Goal: Task Accomplishment & Management: Manage account settings

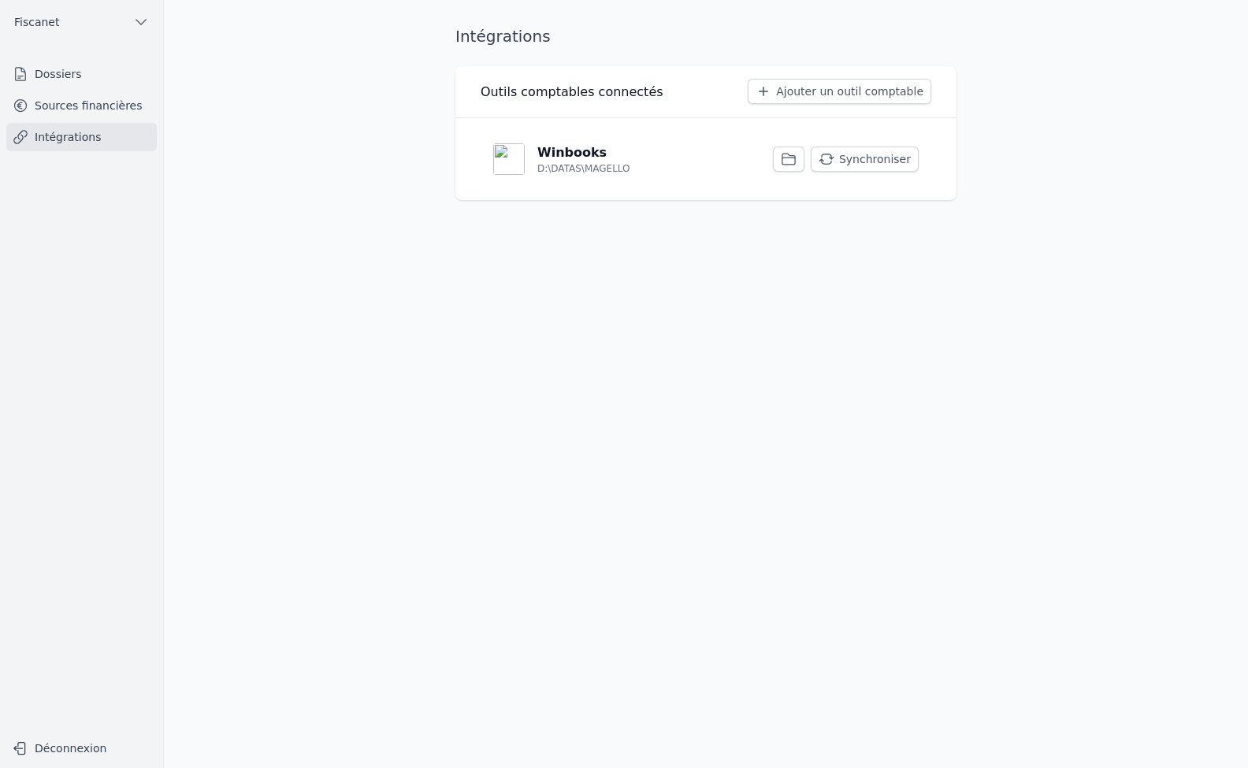
click at [70, 77] on link "Dossiers" at bounding box center [81, 74] width 151 height 28
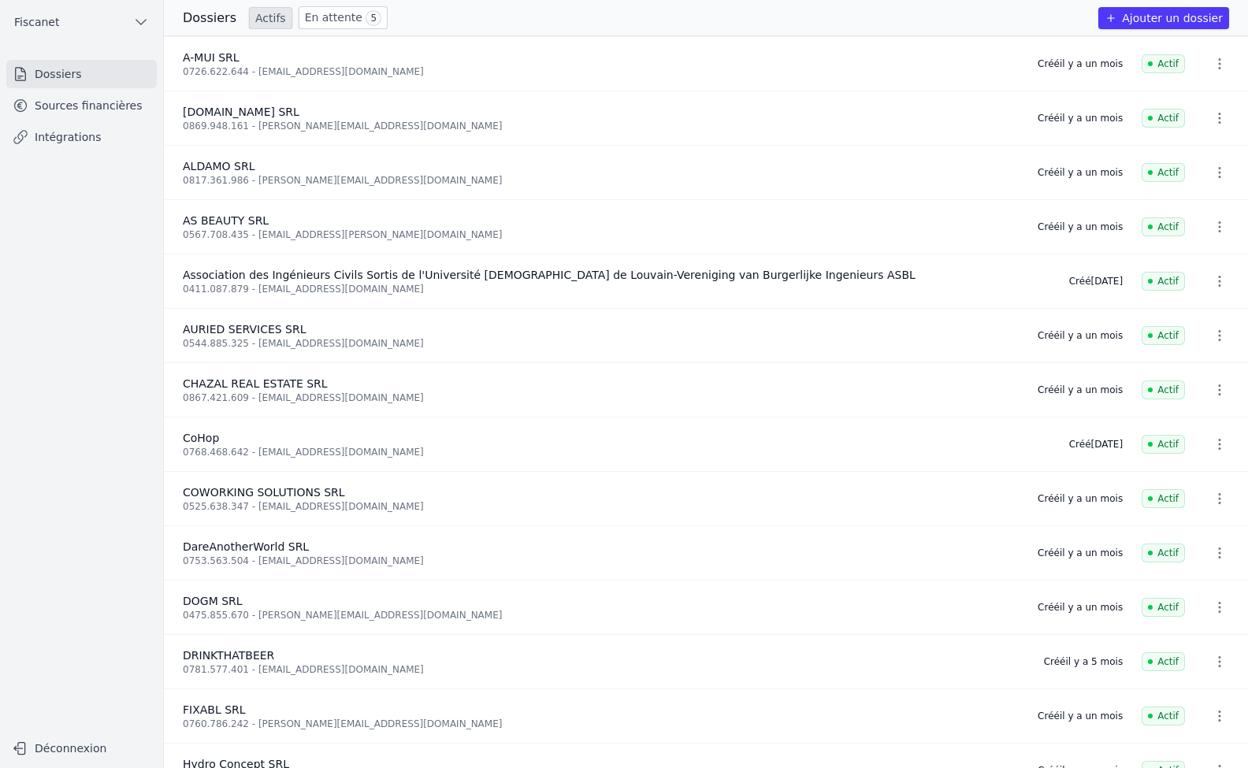
click at [79, 105] on link "Sources financières" at bounding box center [81, 105] width 151 height 28
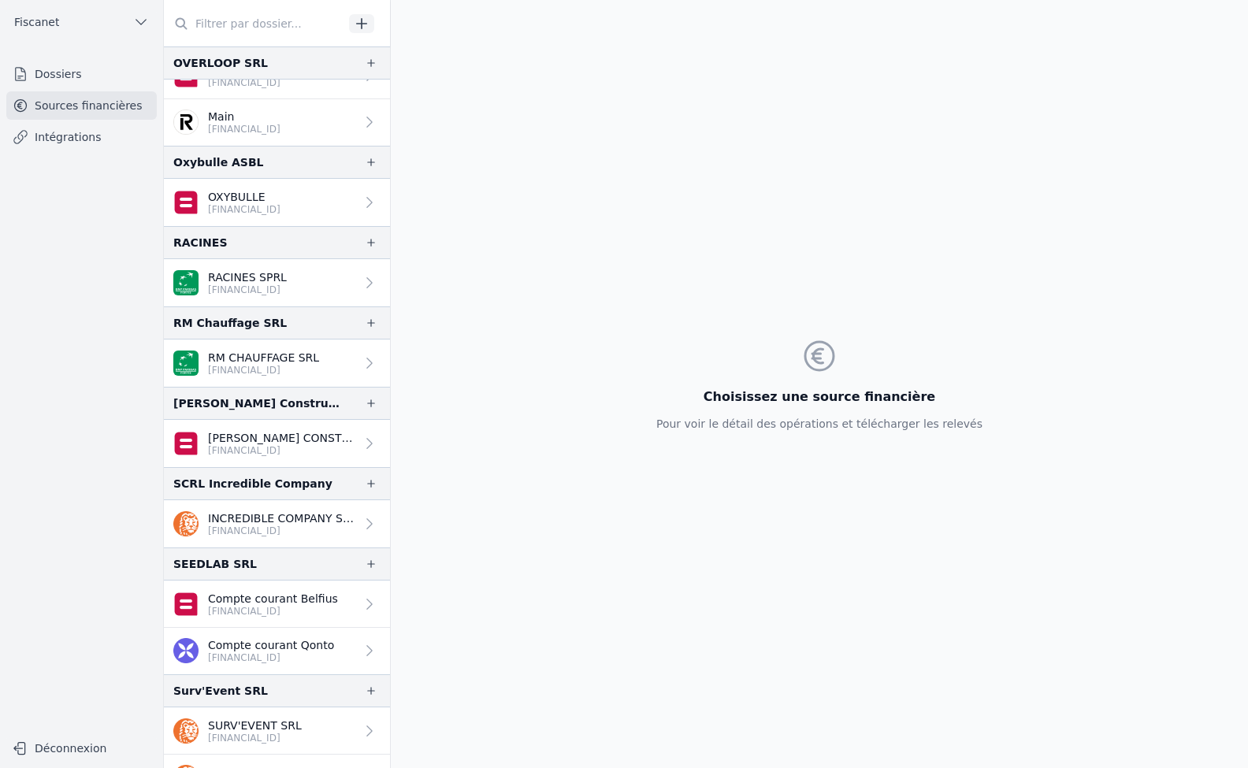
scroll to position [2522, 0]
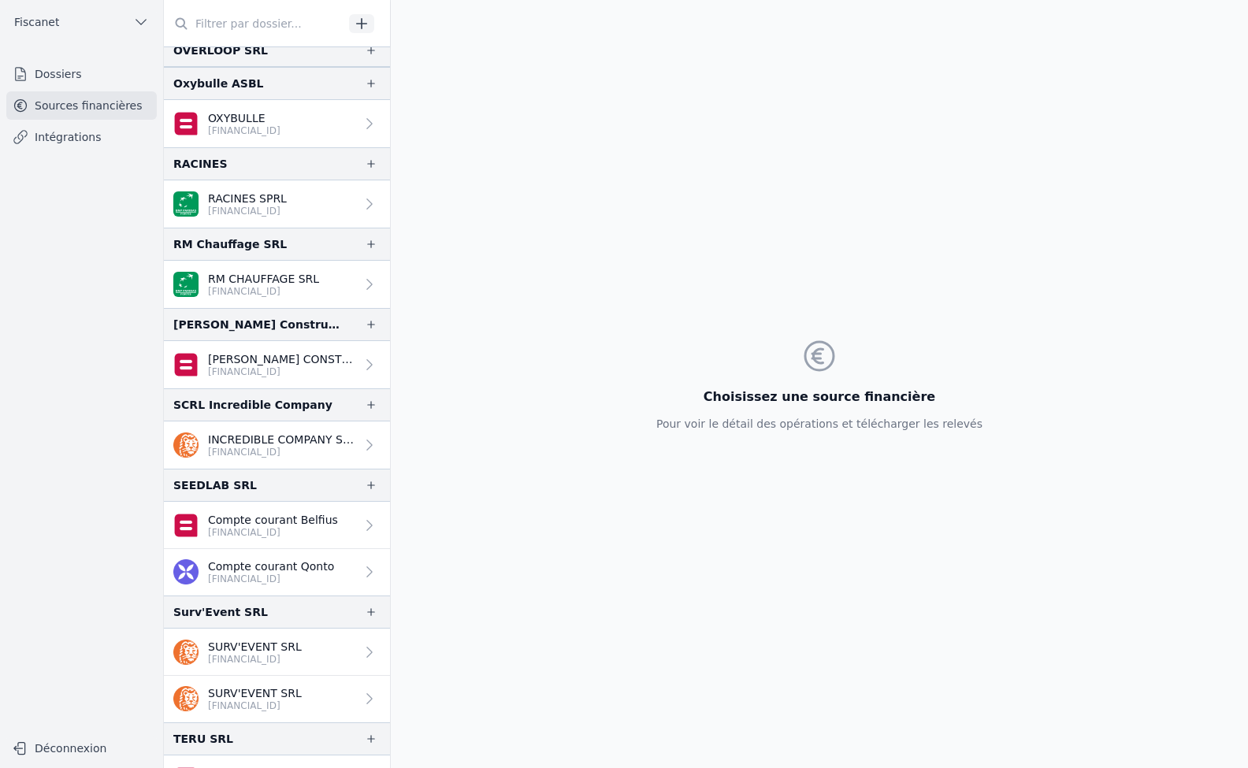
click at [362, 646] on icon at bounding box center [370, 653] width 16 height 16
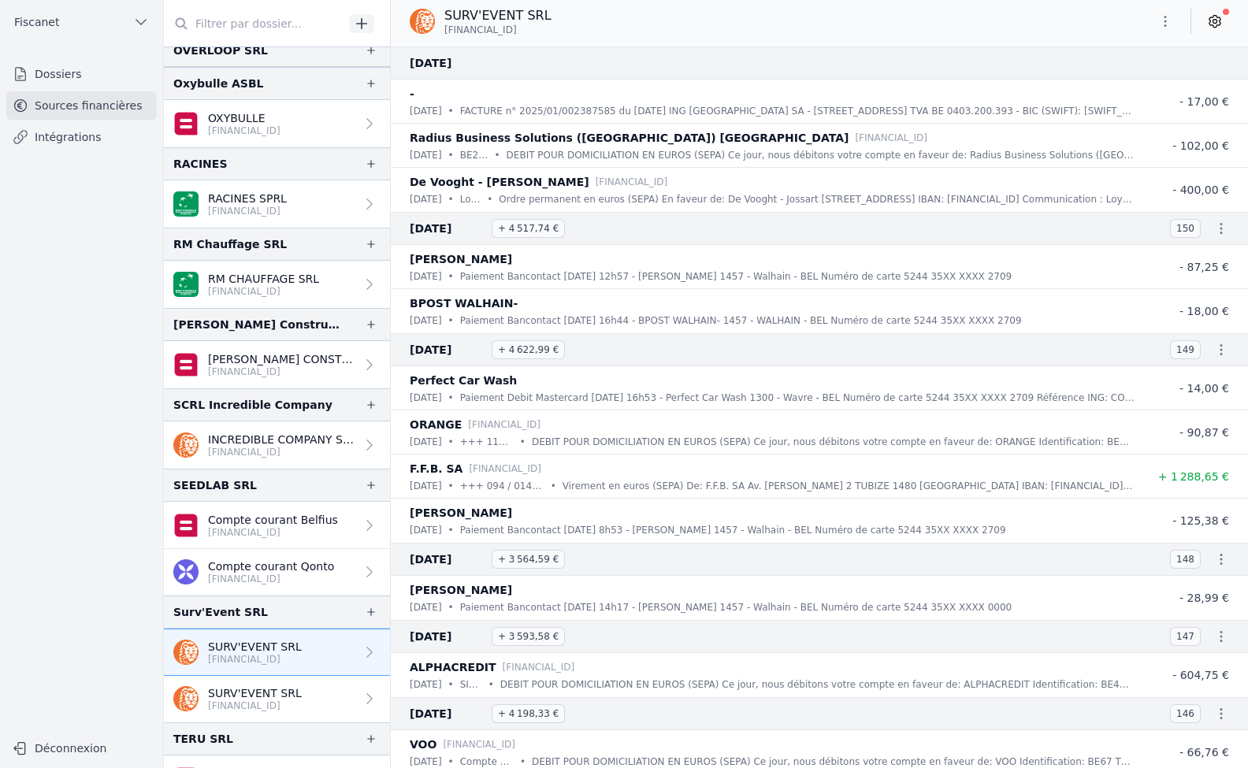
click at [1220, 21] on icon at bounding box center [1215, 22] width 11 height 12
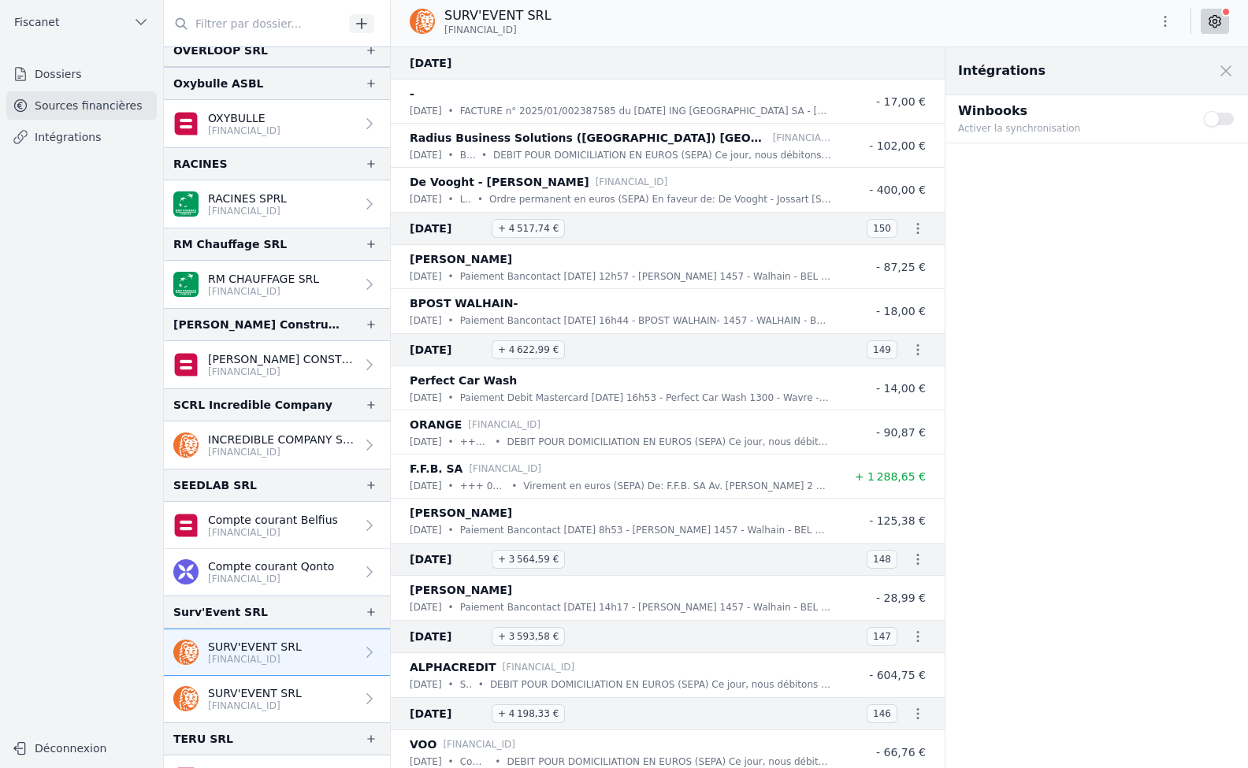
click at [1224, 120] on button "Use setting" at bounding box center [1220, 119] width 32 height 16
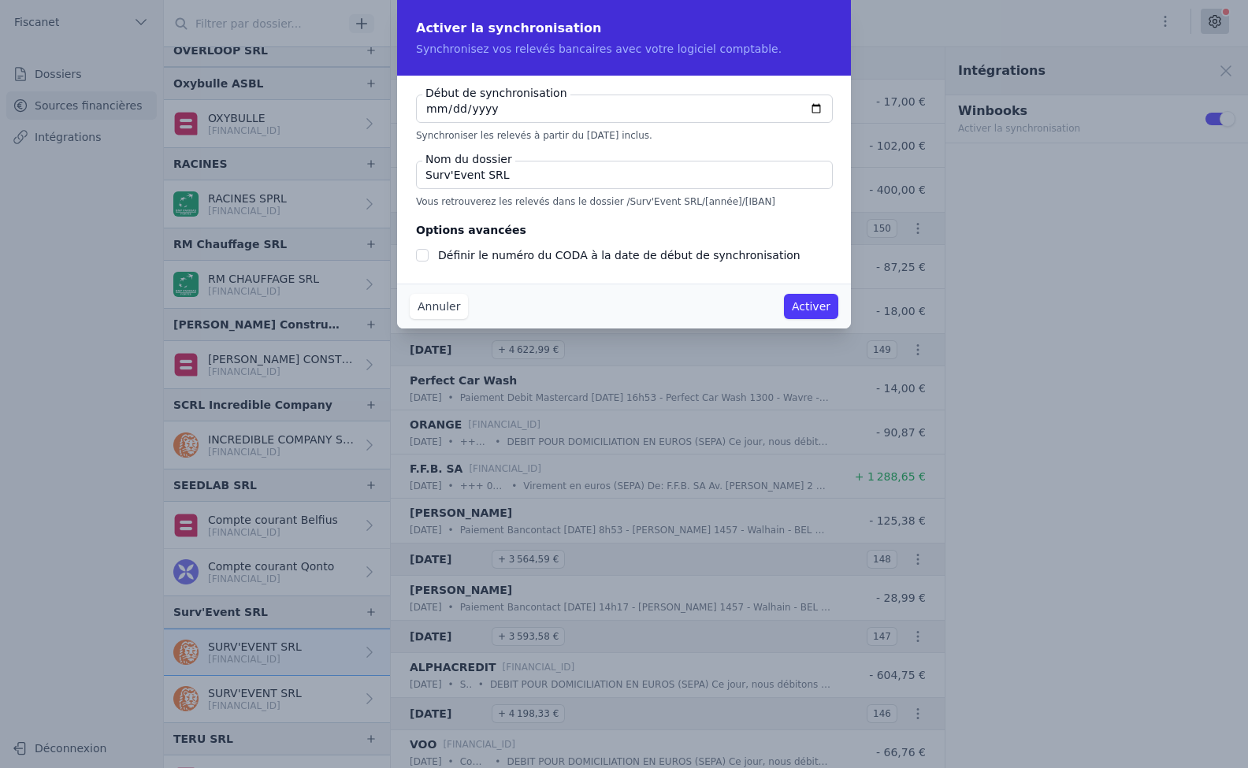
checkbox input "false"
type input "[DATE]"
drag, startPoint x: 515, startPoint y: 178, endPoint x: 478, endPoint y: 174, distance: 37.2
click at [478, 174] on input "Surv'Event SRL" at bounding box center [624, 175] width 417 height 28
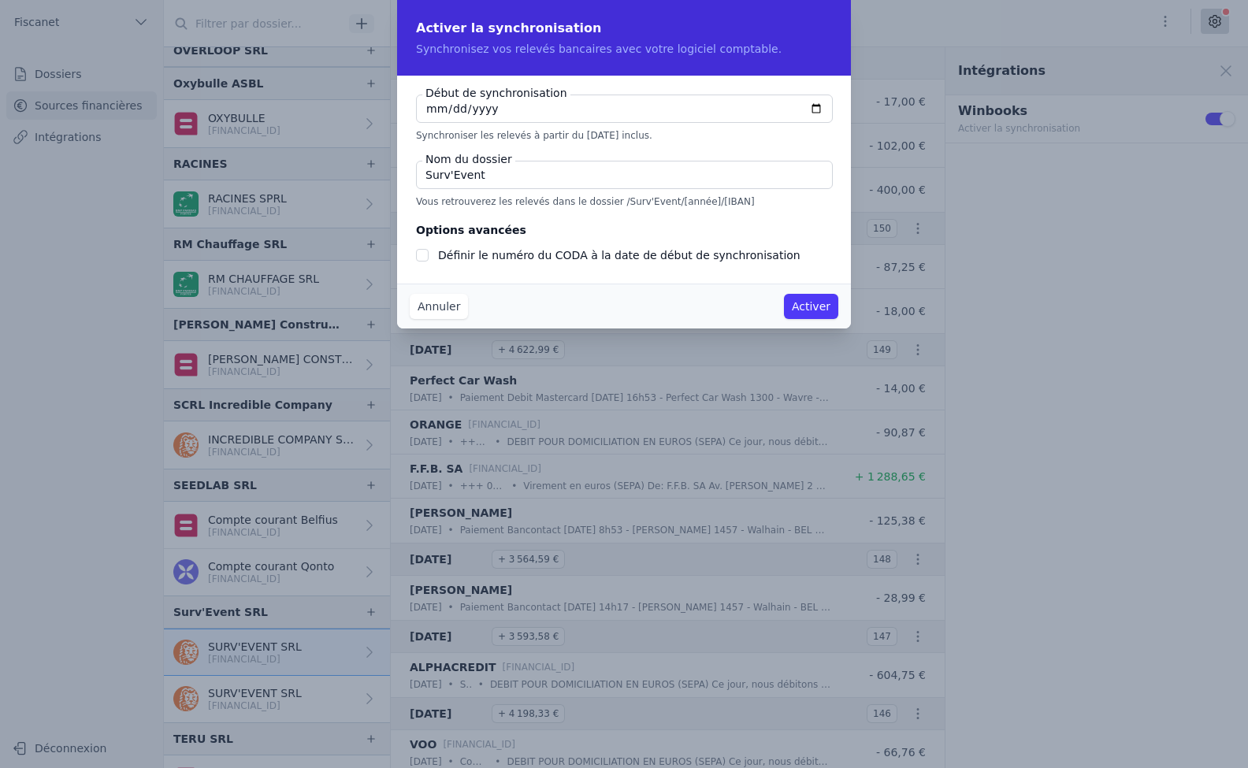
click at [452, 174] on input "Surv'Event" at bounding box center [624, 175] width 417 height 28
type input "SurvEvent"
click at [813, 310] on button "Activer" at bounding box center [811, 306] width 54 height 25
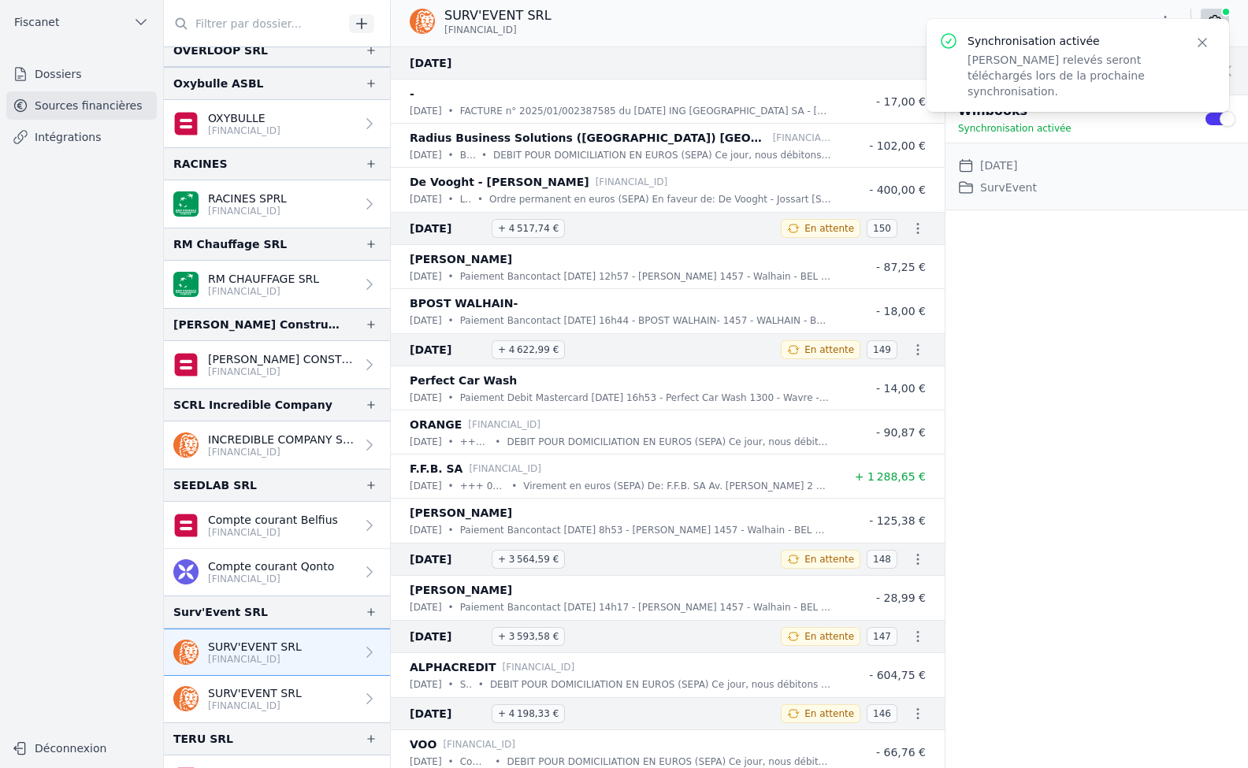
click at [355, 693] on div at bounding box center [366, 699] width 22 height 16
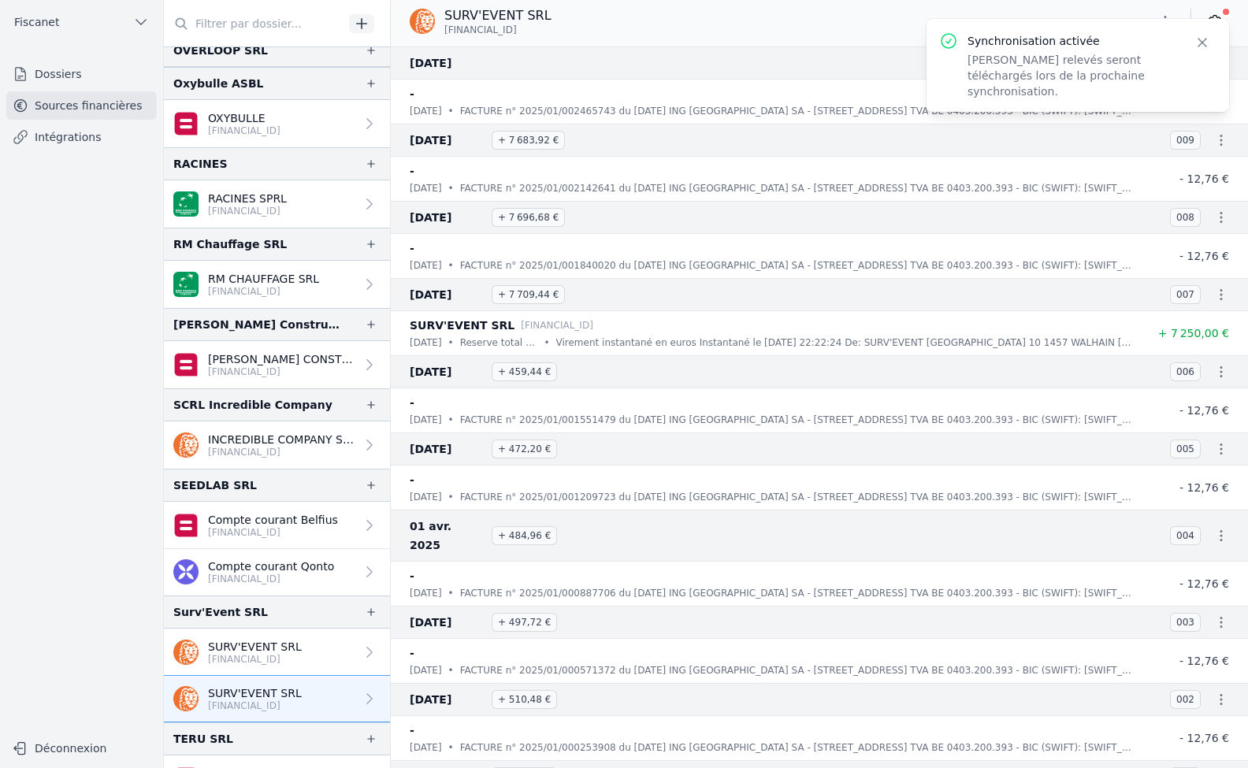
click at [1221, 12] on link at bounding box center [1215, 21] width 28 height 25
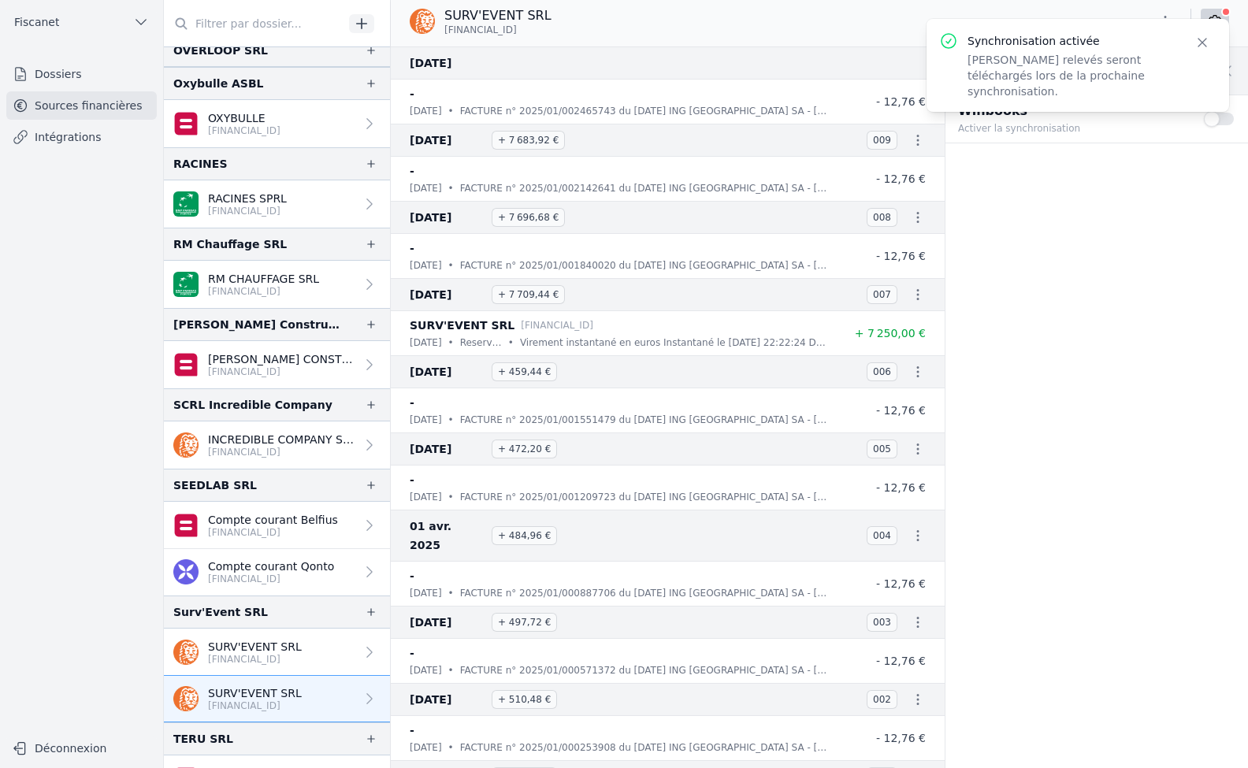
click at [1220, 123] on button "Use setting" at bounding box center [1220, 119] width 32 height 16
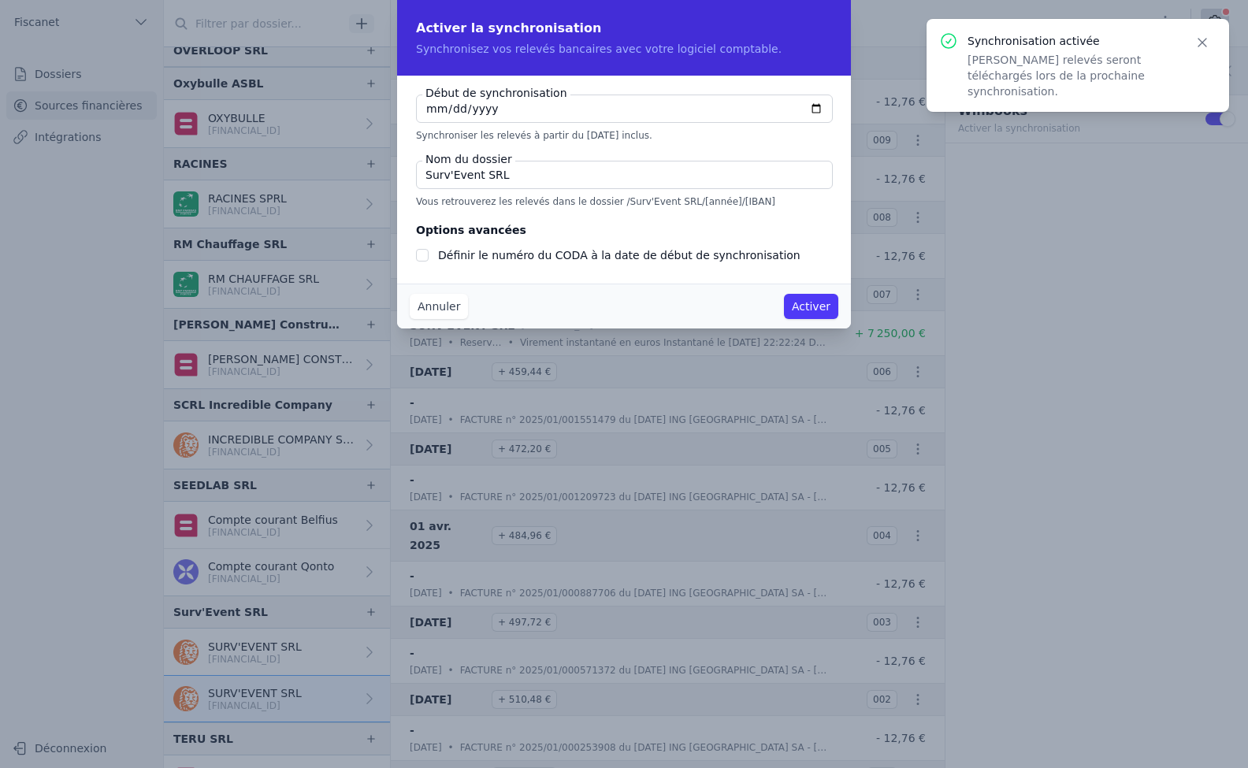
checkbox input "false"
type input "[DATE]"
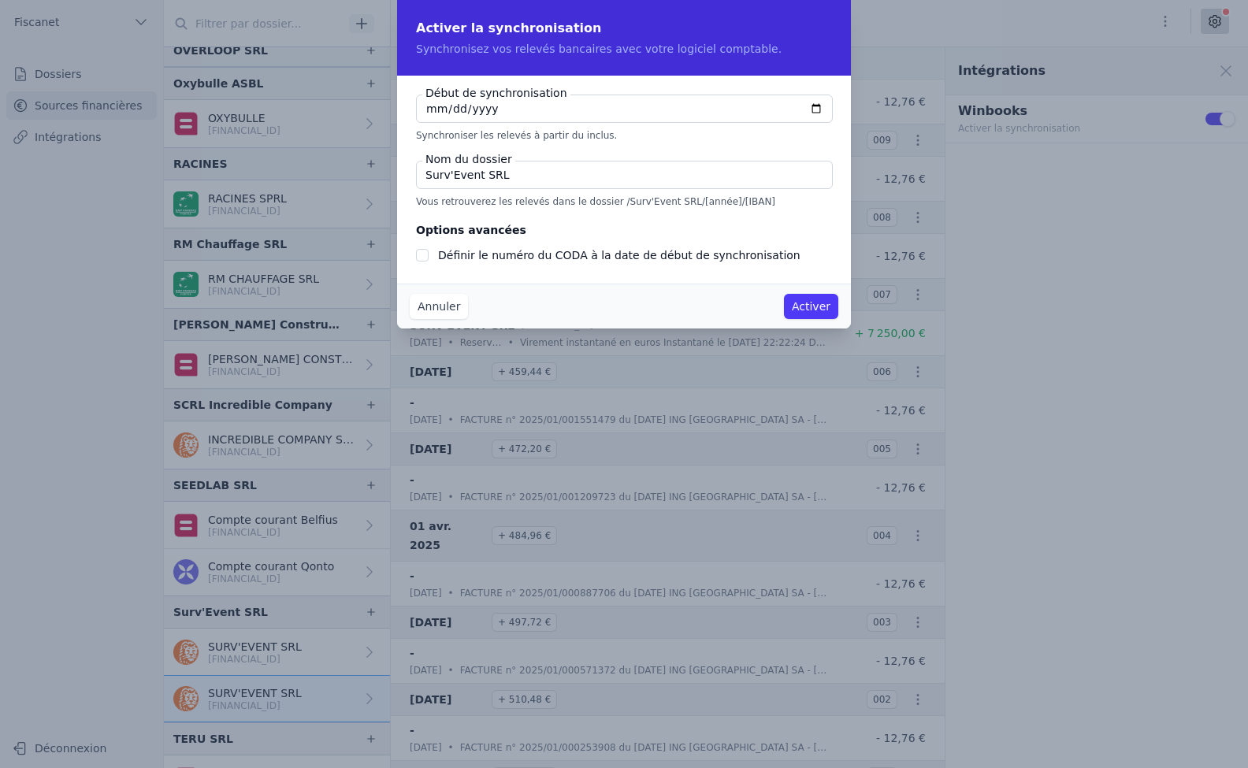
type input "[DATE]"
click at [449, 173] on input "Surv'Event SRL" at bounding box center [624, 175] width 417 height 28
click at [519, 176] on input "SurvEvent SRL" at bounding box center [624, 175] width 417 height 28
type input "SurvEvent"
click at [815, 309] on button "Activer" at bounding box center [811, 306] width 54 height 25
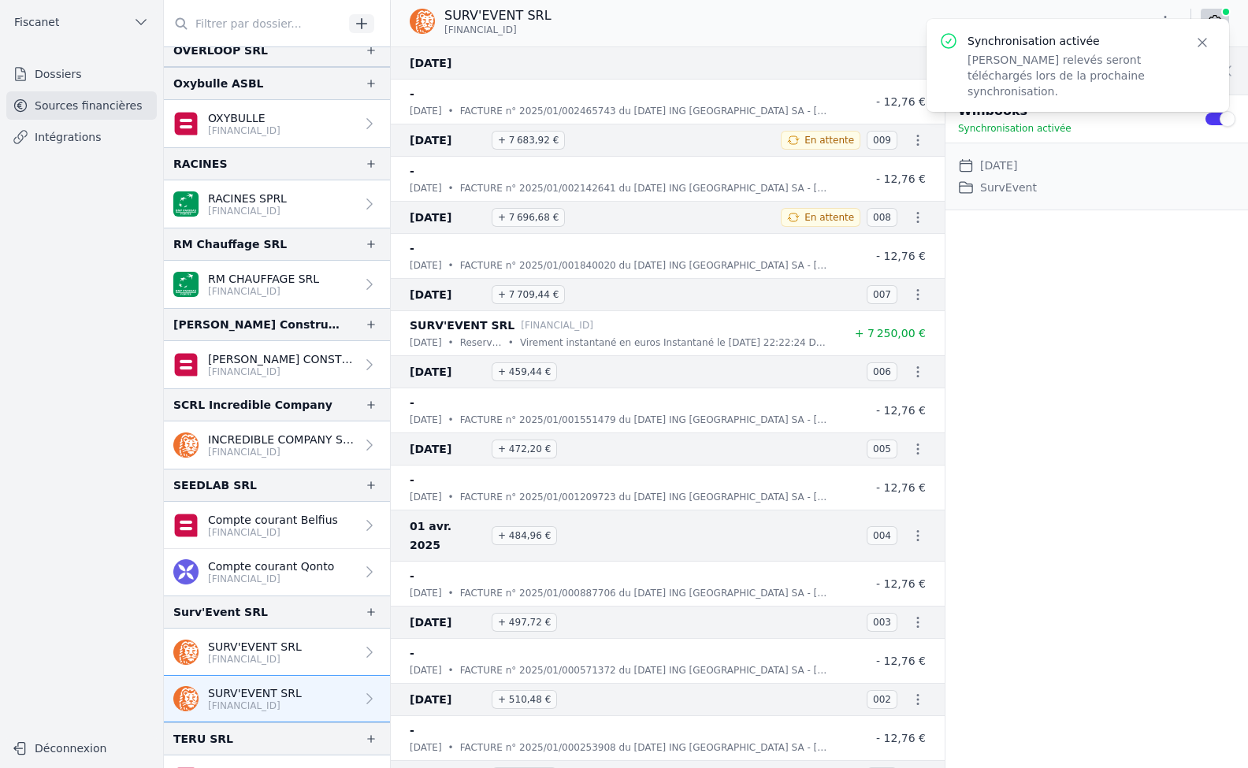
click at [80, 77] on link "Dossiers" at bounding box center [81, 74] width 151 height 28
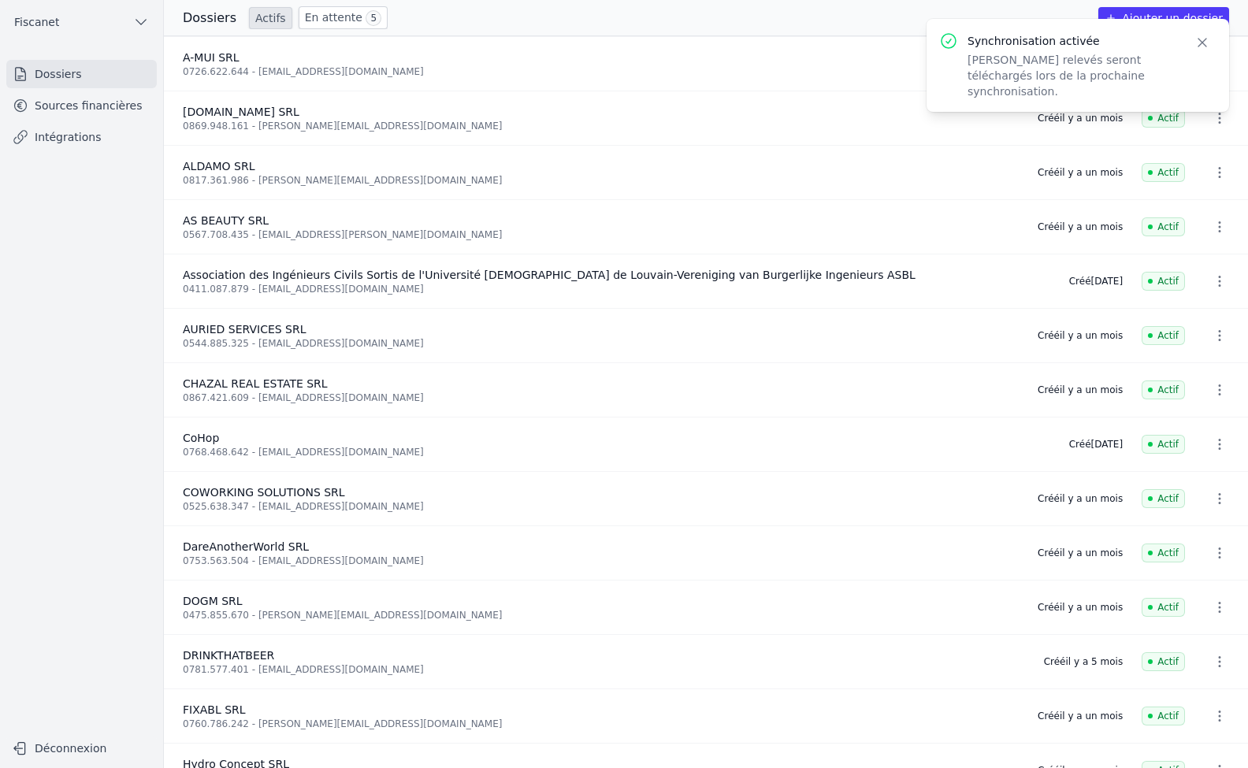
click at [55, 142] on link "Intégrations" at bounding box center [81, 137] width 151 height 28
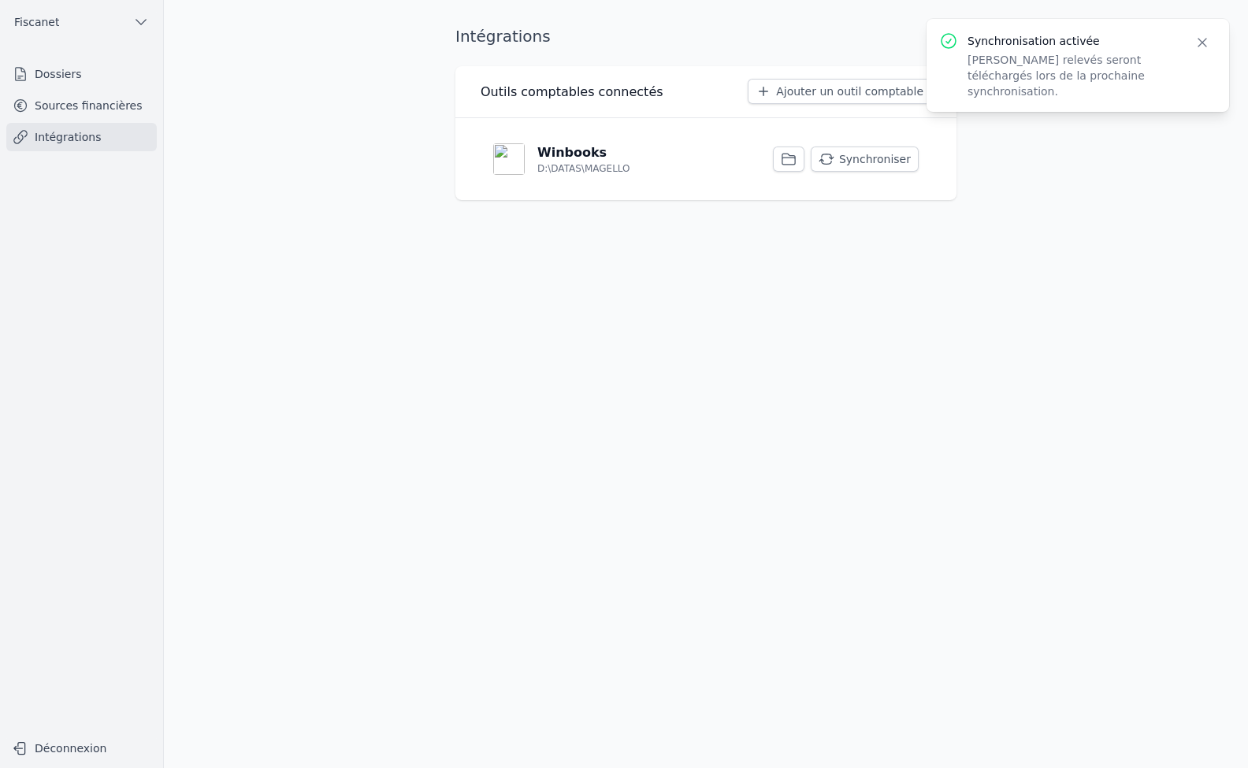
click at [858, 157] on button "Synchroniser" at bounding box center [865, 159] width 108 height 25
